Goal: Task Accomplishment & Management: Manage account settings

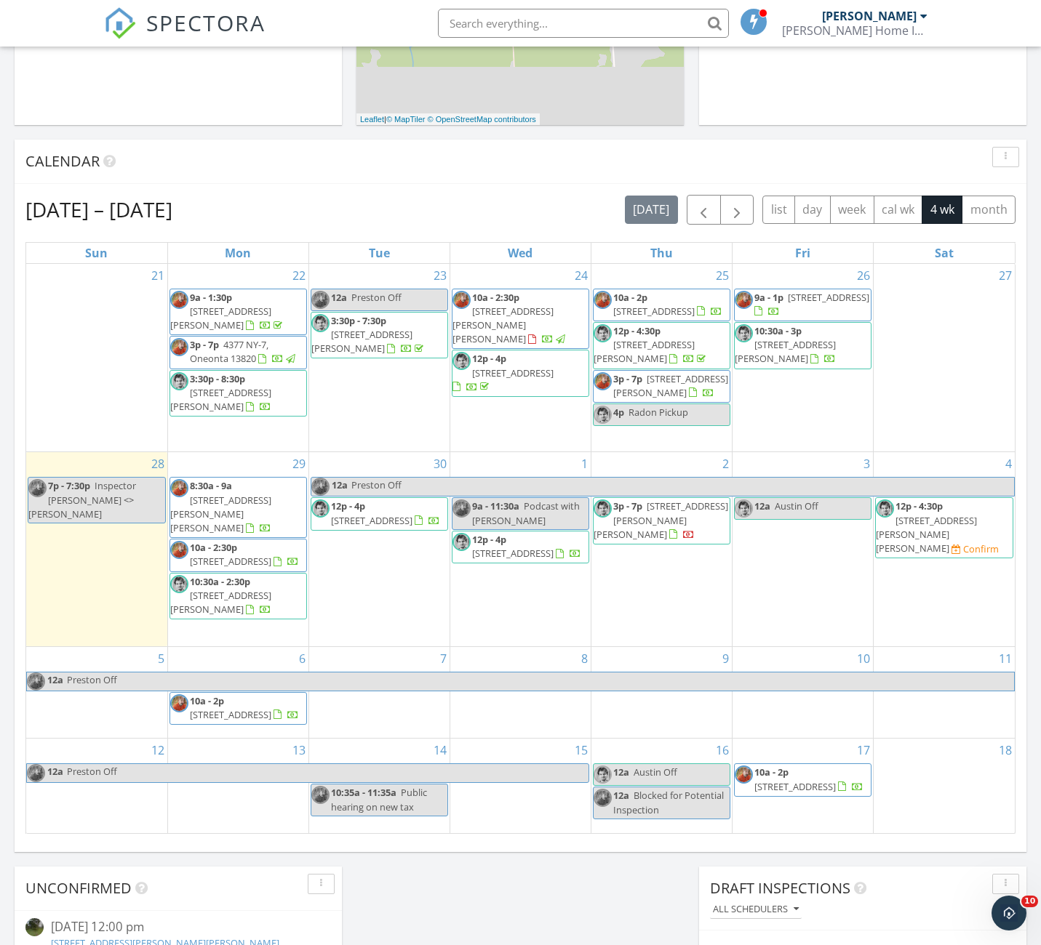
scroll to position [430, 0]
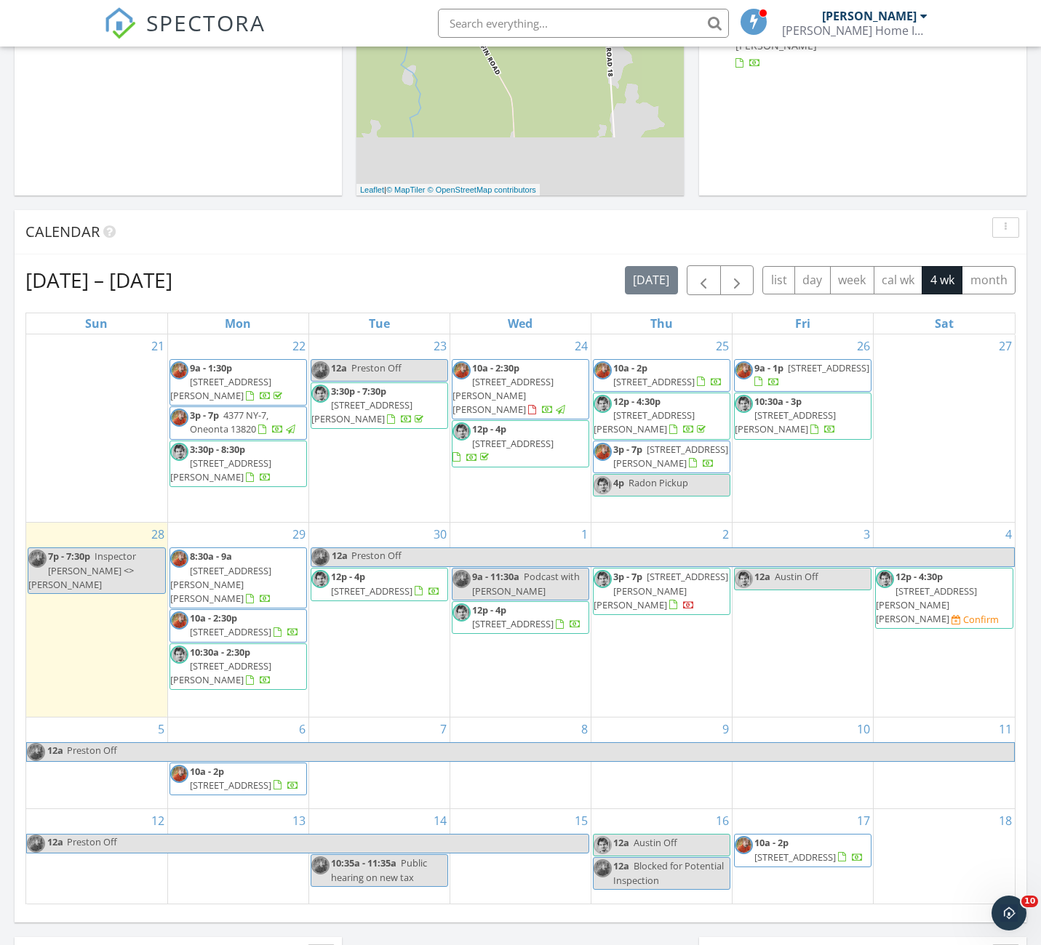
click at [697, 443] on span "[STREET_ADDRESS][PERSON_NAME]" at bounding box center [670, 456] width 115 height 27
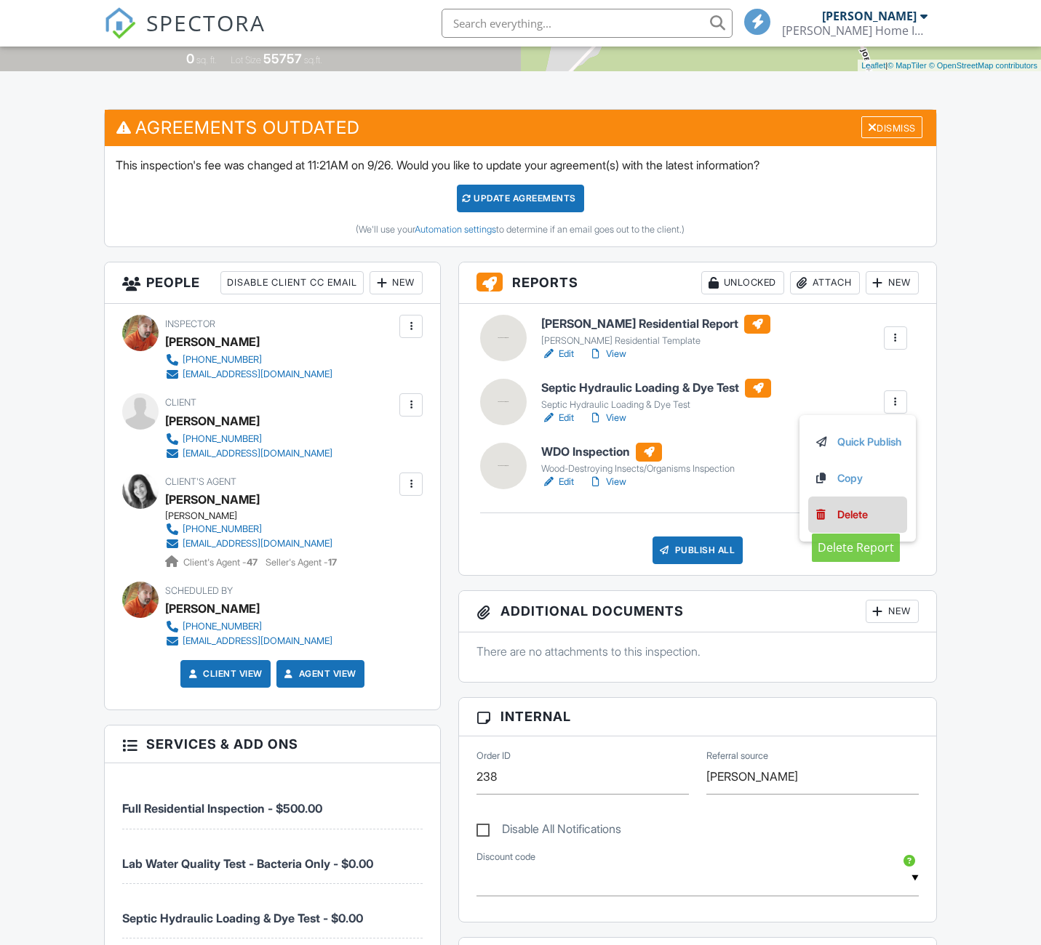
click at [843, 514] on div "Delete" at bounding box center [852, 515] width 31 height 16
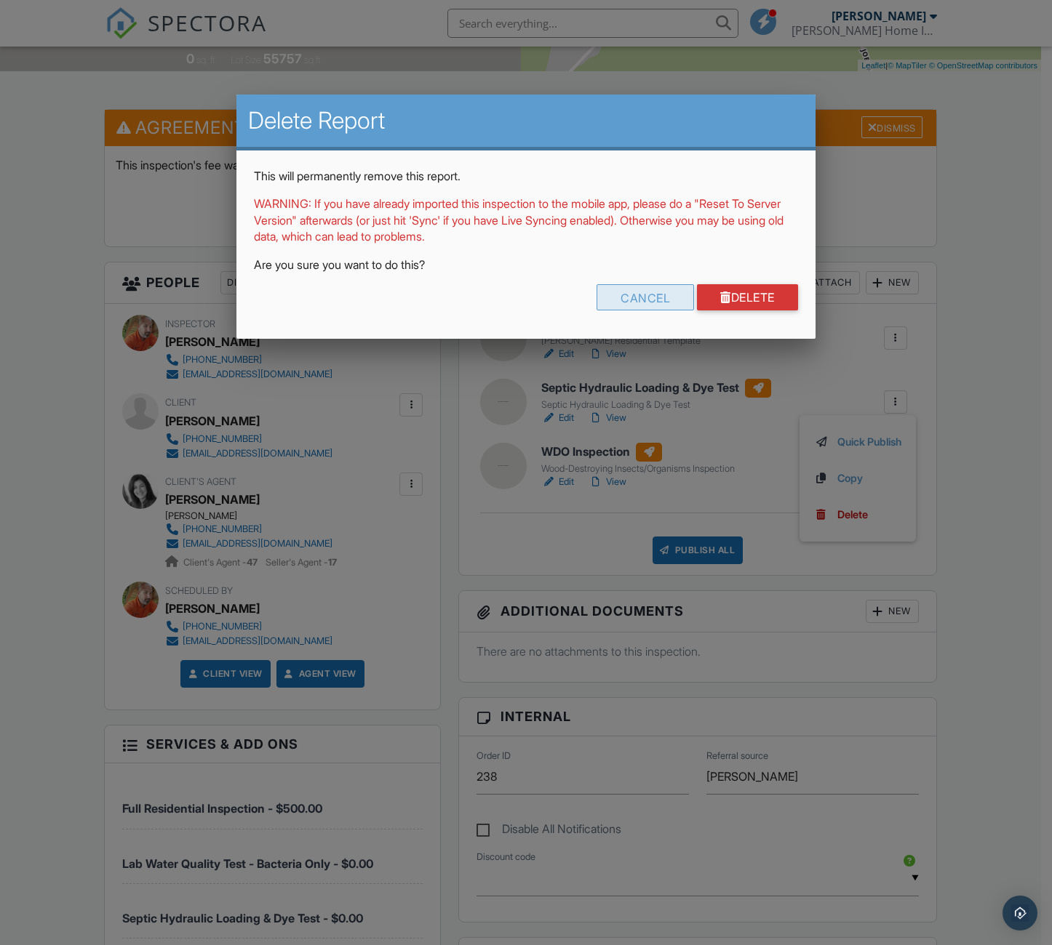
click at [666, 291] on div "Cancel" at bounding box center [644, 297] width 97 height 26
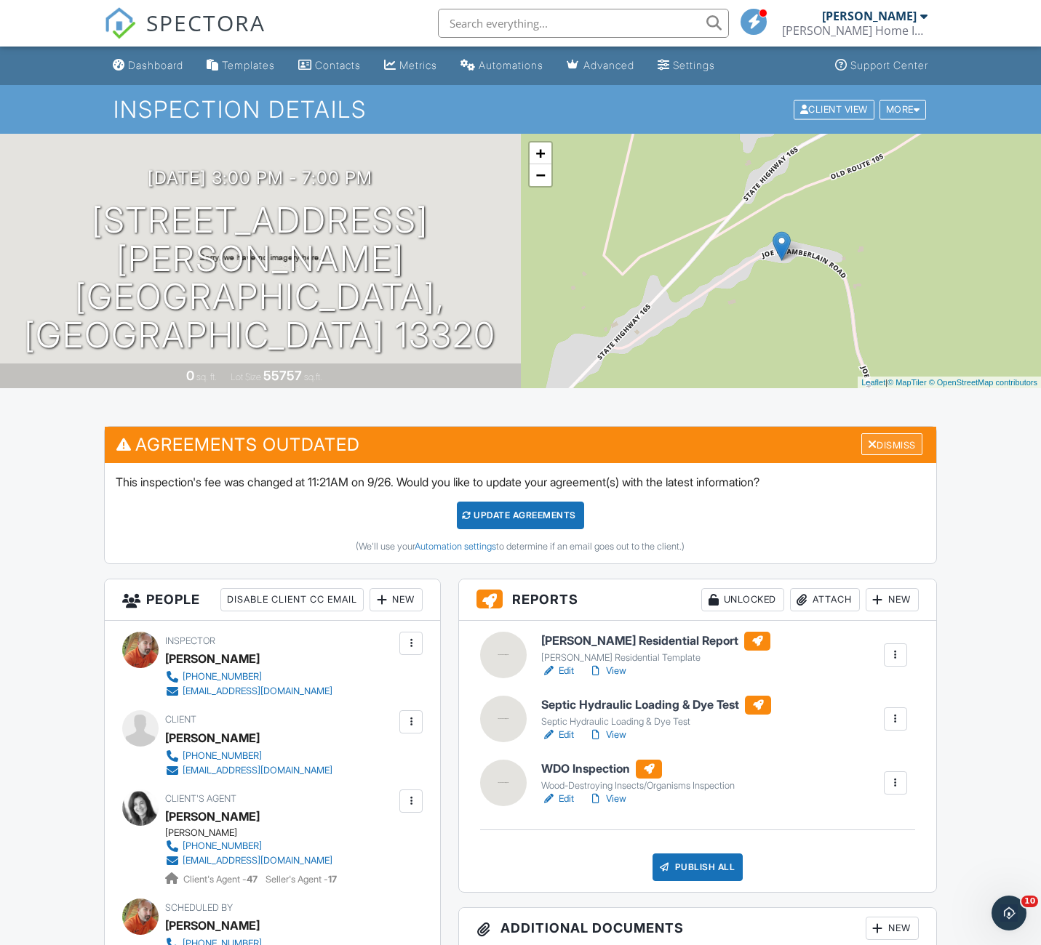
click at [884, 444] on div "Dismiss" at bounding box center [891, 444] width 61 height 23
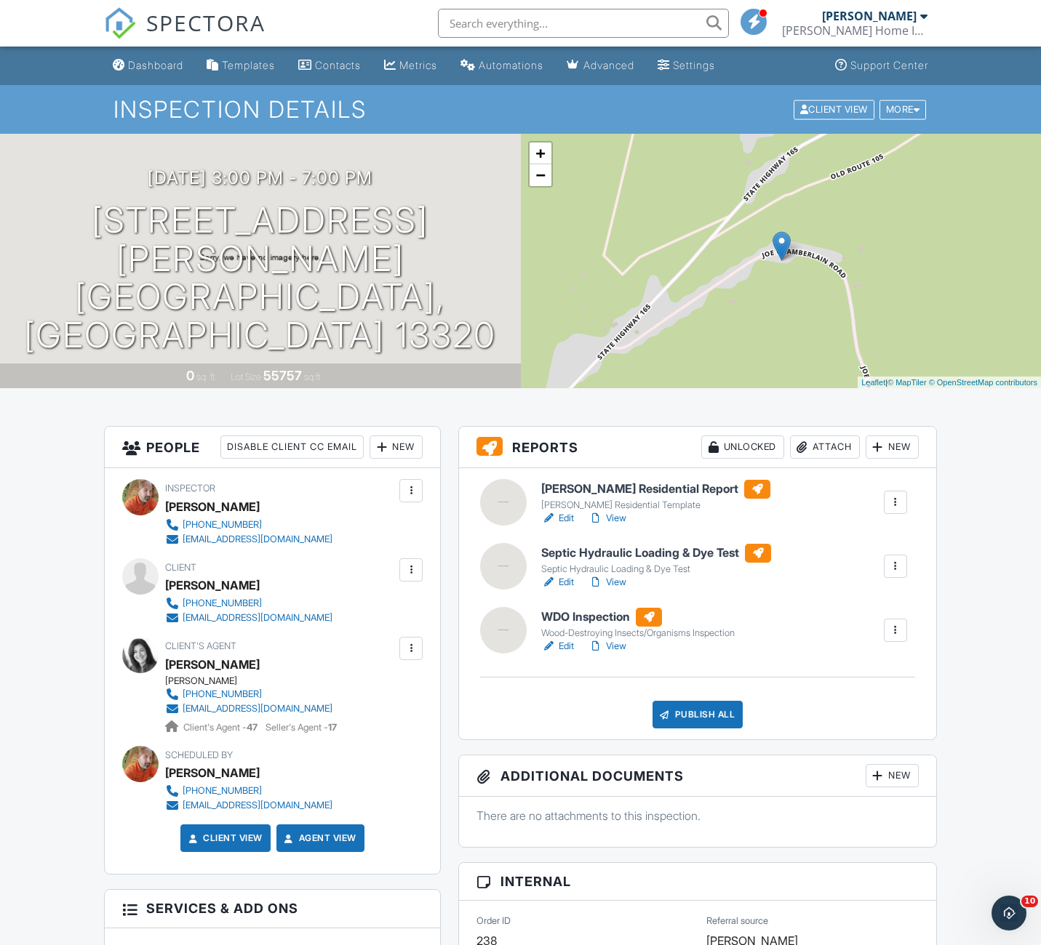
drag, startPoint x: 562, startPoint y: 513, endPoint x: 528, endPoint y: 530, distance: 38.1
click at [562, 513] on link "Edit" at bounding box center [557, 518] width 33 height 15
